Goal: Task Accomplishment & Management: Use online tool/utility

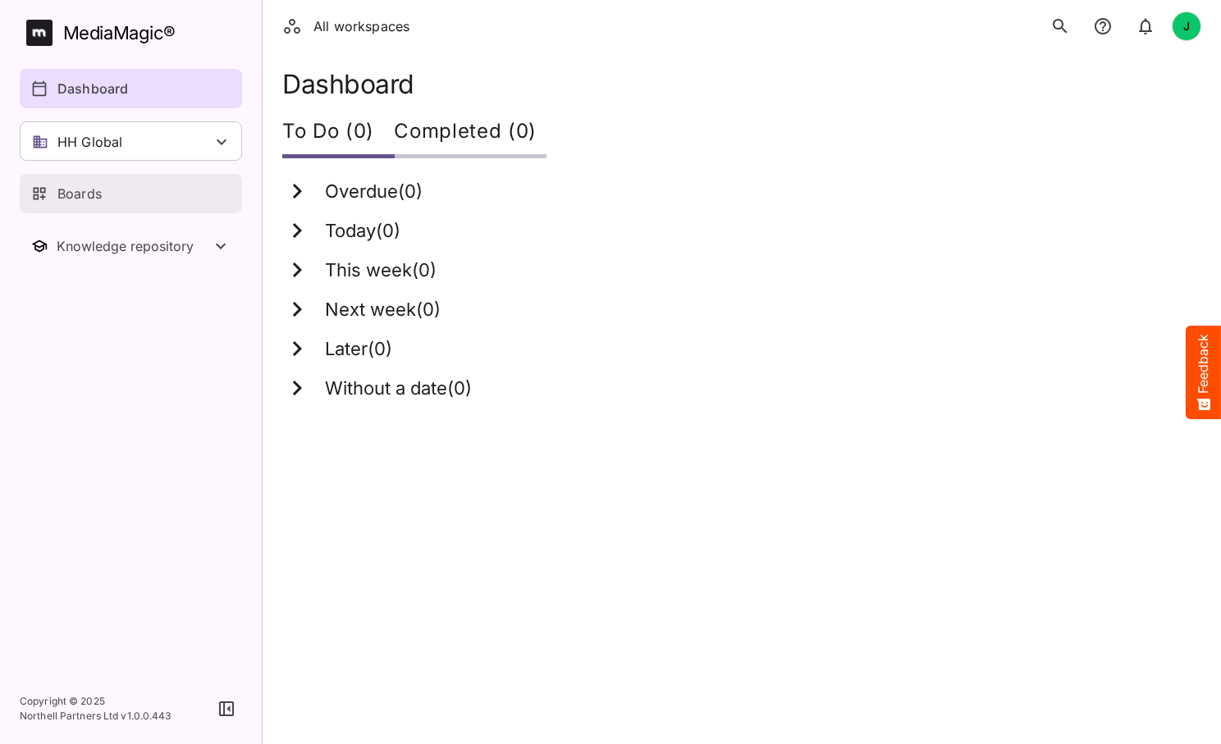
click at [82, 190] on p "Boards" at bounding box center [79, 194] width 44 height 20
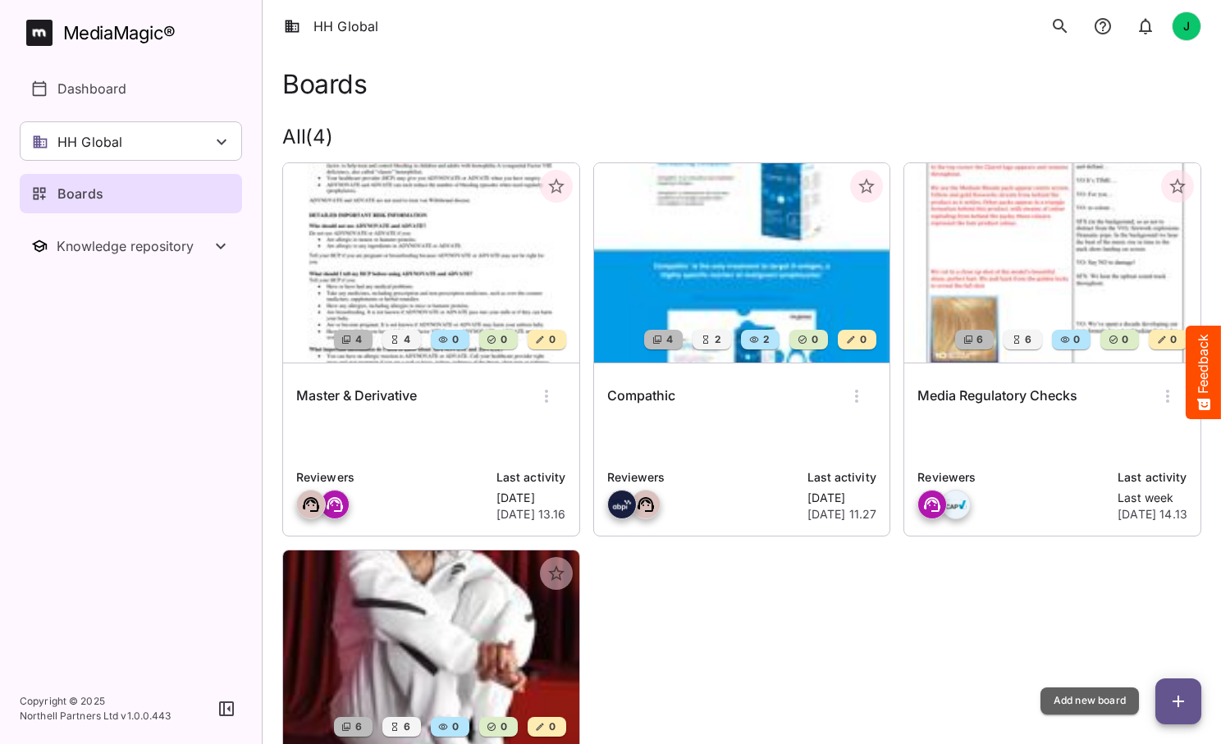
click at [1180, 702] on icon "button" at bounding box center [1178, 702] width 20 height 20
click at [740, 230] on img at bounding box center [742, 262] width 296 height 199
